Goal: Check status: Check status

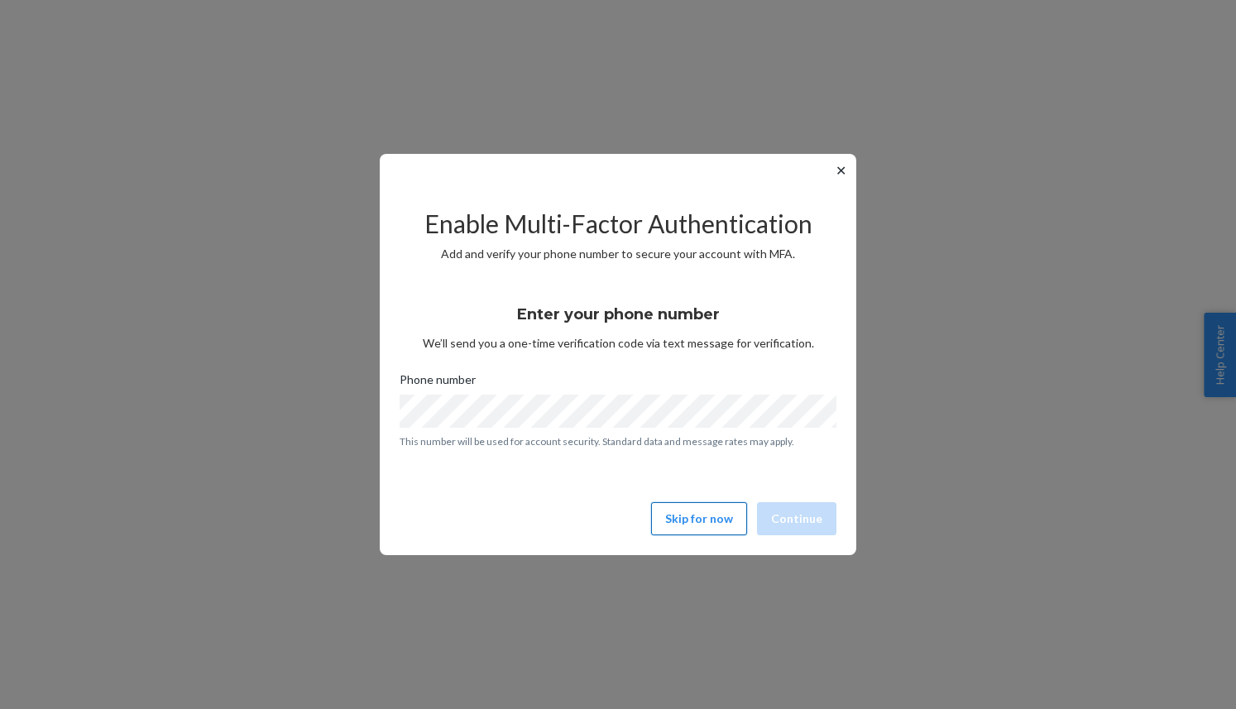
click at [712, 524] on button "Skip for now" at bounding box center [699, 518] width 96 height 33
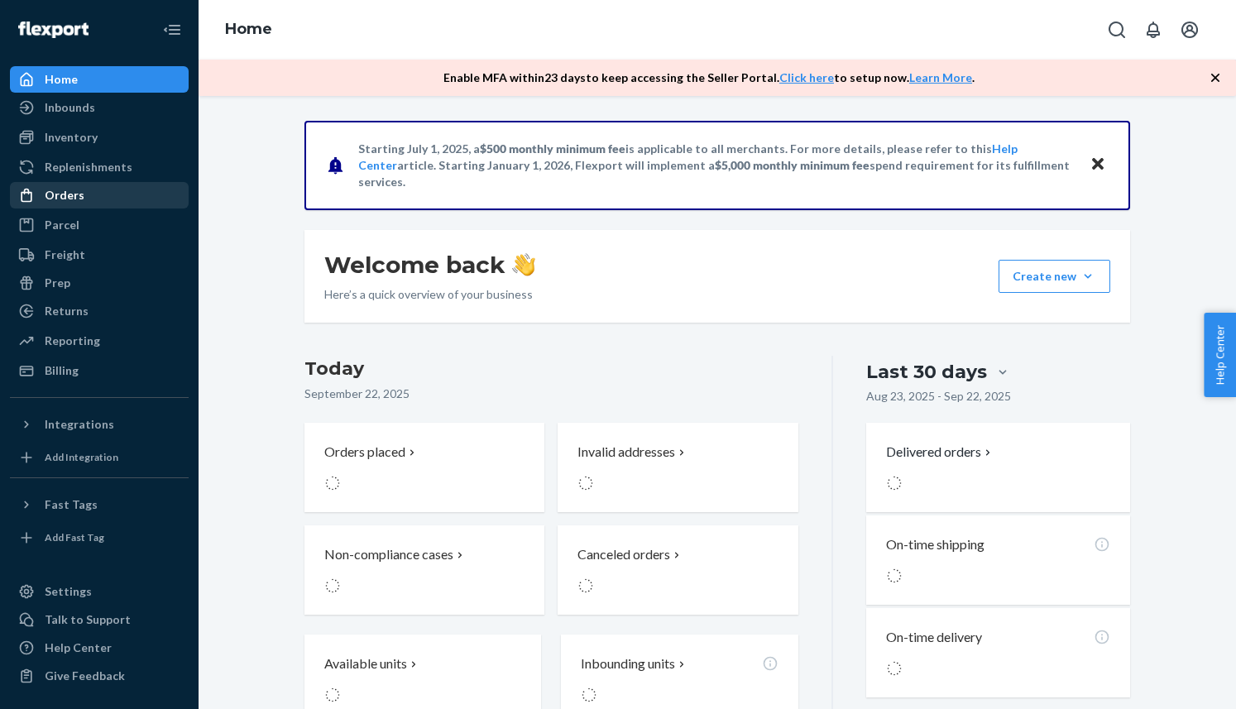
click at [61, 192] on div "Orders" at bounding box center [65, 195] width 40 height 17
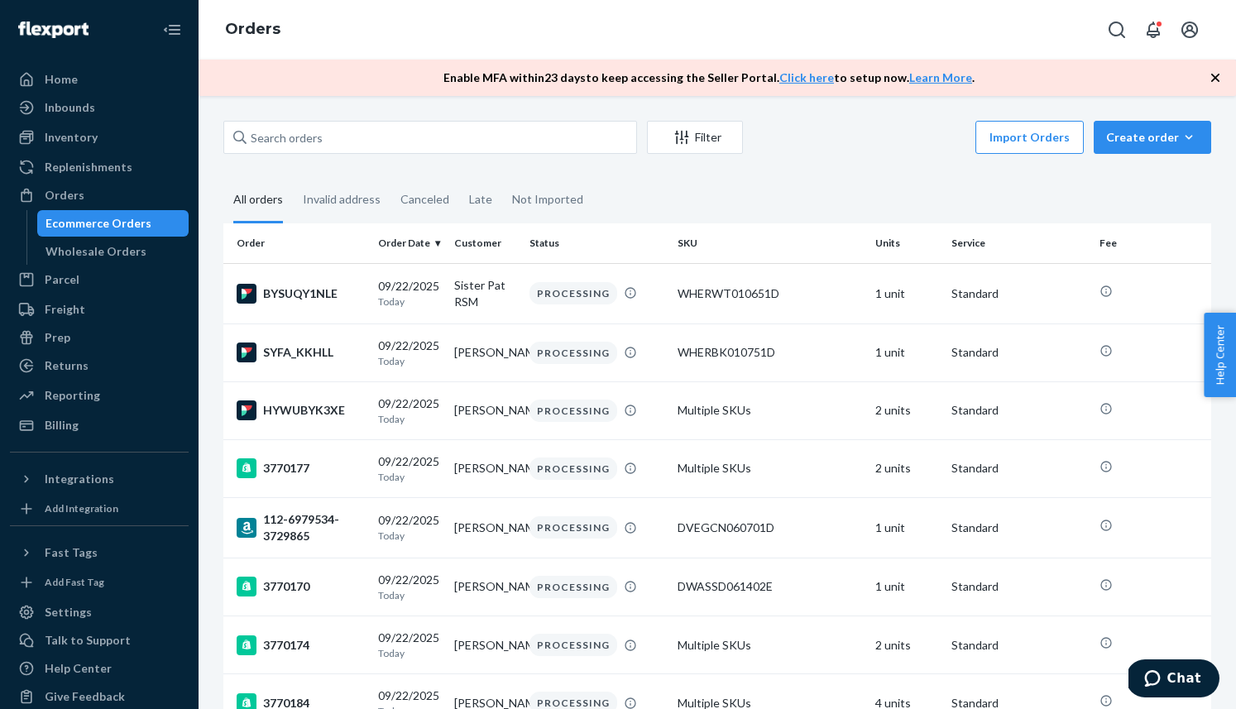
click at [278, 156] on div "Filter Import Orders Create order Ecommerce order Removal order" at bounding box center [717, 139] width 988 height 37
click at [278, 151] on input "text" at bounding box center [430, 137] width 414 height 33
paste input "3750575"
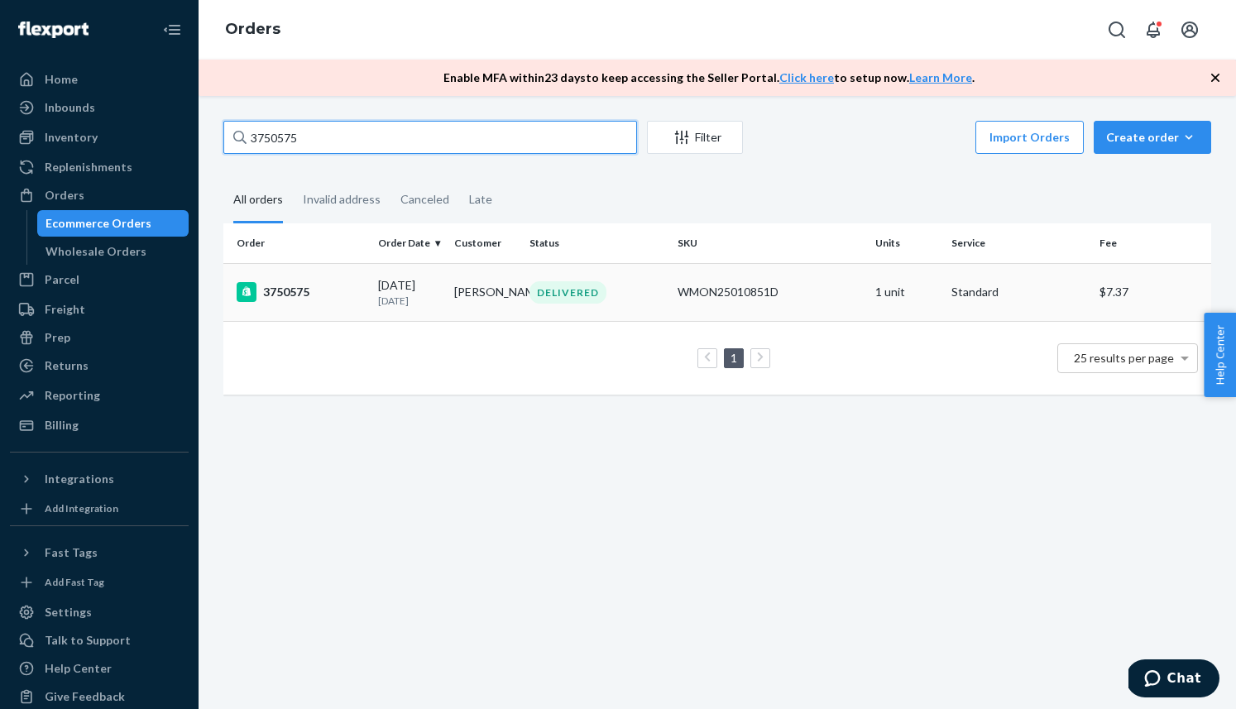
type input "3750575"
click at [300, 290] on div "3750575" at bounding box center [301, 292] width 128 height 20
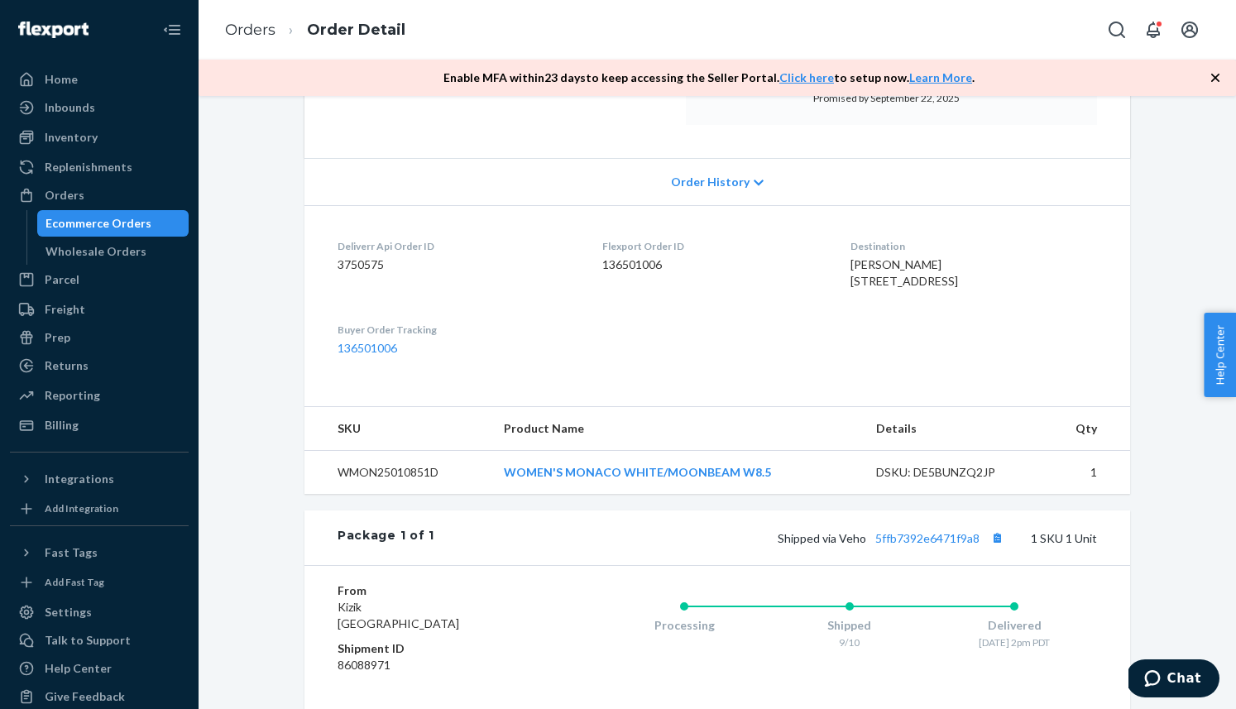
scroll to position [303, 0]
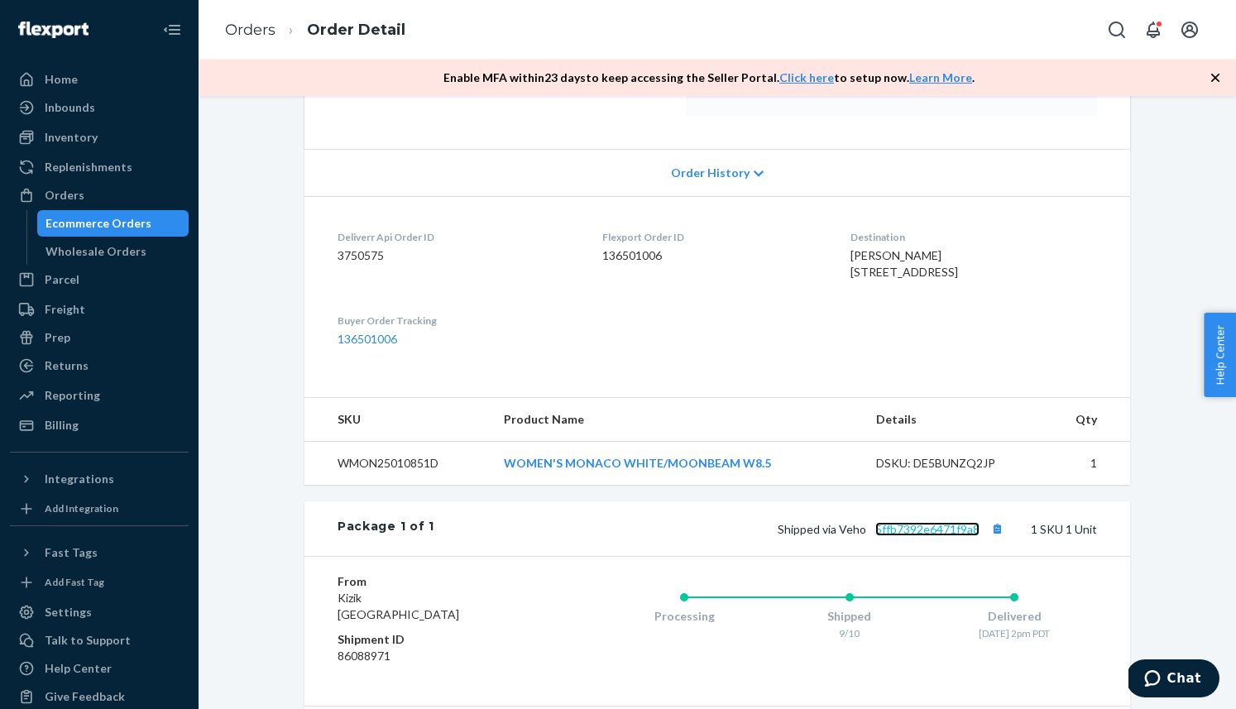
click at [898, 536] on link "5ffb7392e6471f9a8" at bounding box center [928, 529] width 104 height 14
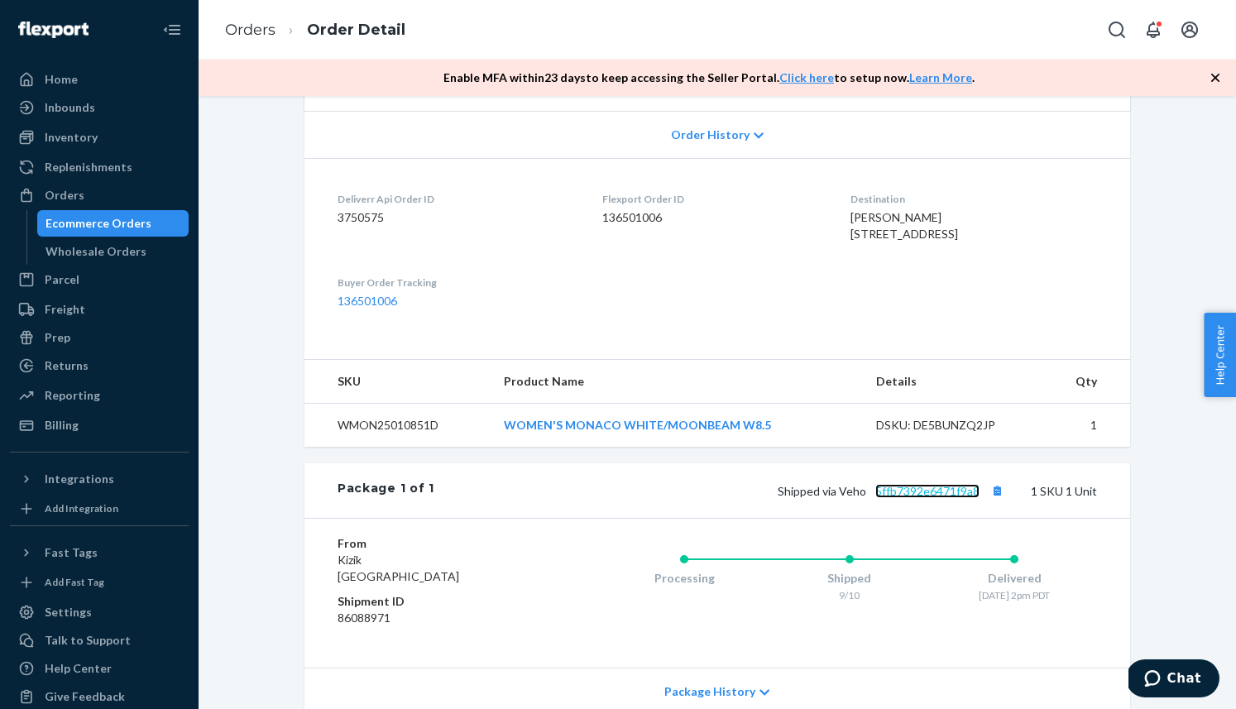
scroll to position [326, 0]
